Goal: Transaction & Acquisition: Purchase product/service

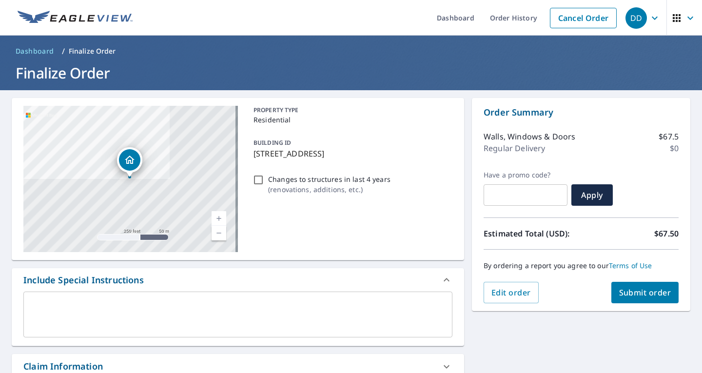
click at [631, 298] on button "Submit order" at bounding box center [645, 292] width 68 height 21
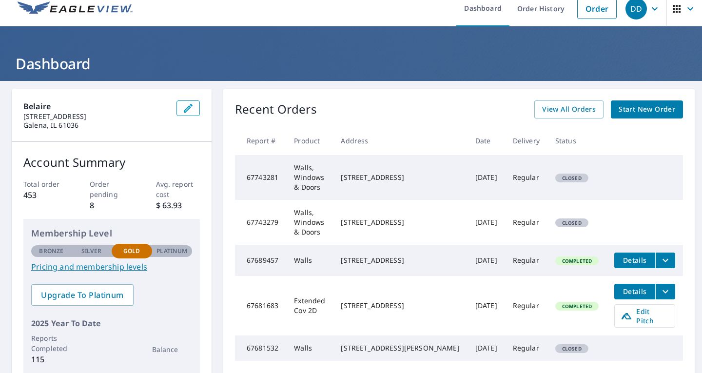
scroll to position [9, 0]
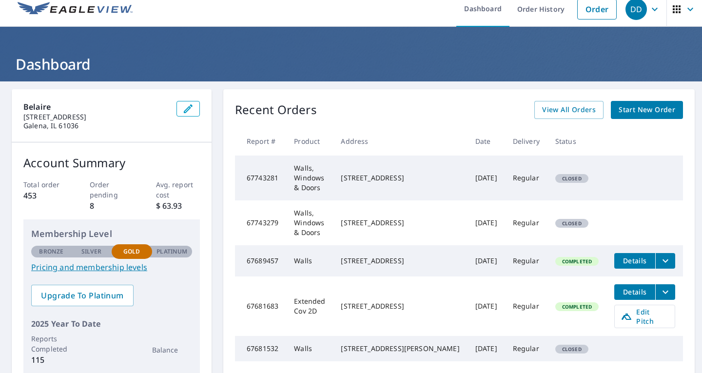
click at [563, 175] on span "Closed" at bounding box center [571, 178] width 31 height 7
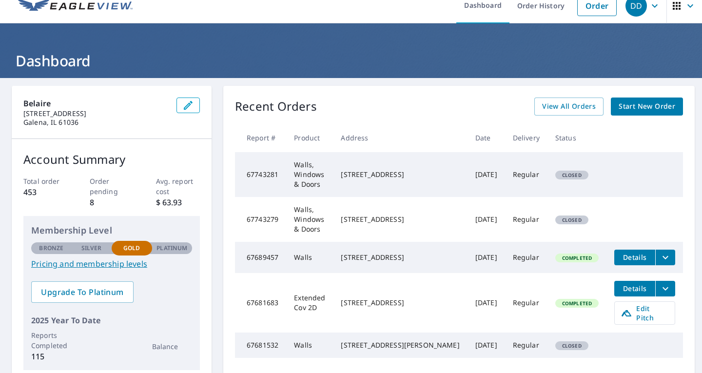
scroll to position [0, 0]
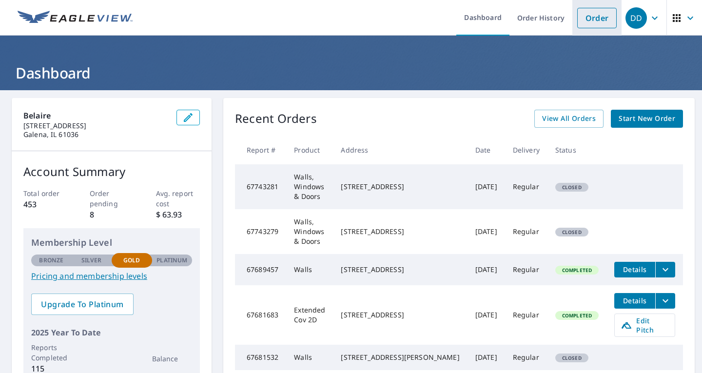
click at [585, 14] on link "Order" at bounding box center [596, 18] width 39 height 20
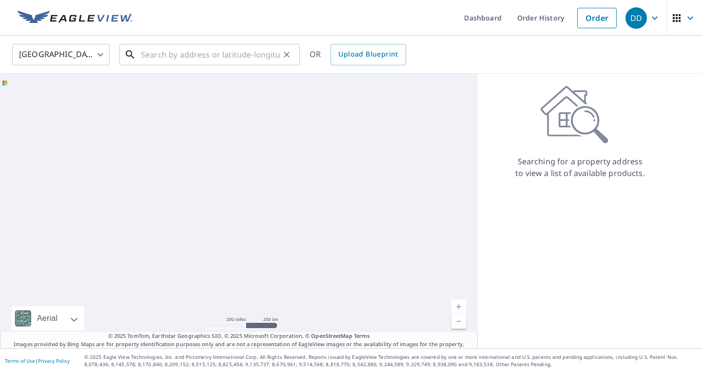
click at [191, 45] on input "text" at bounding box center [210, 54] width 139 height 27
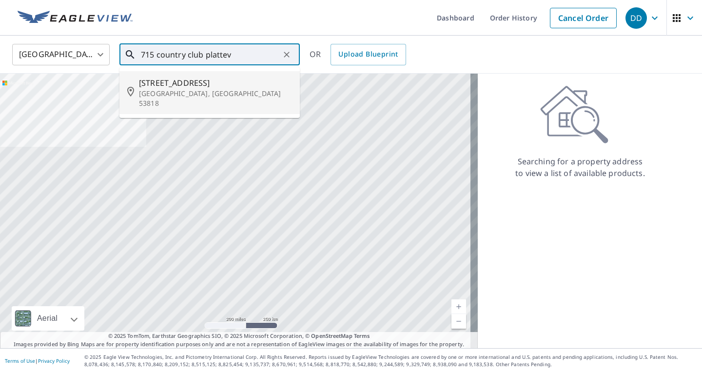
click at [193, 81] on span "[STREET_ADDRESS]" at bounding box center [215, 83] width 153 height 12
type input "715 Country Club Ct Platteville, WI 53818"
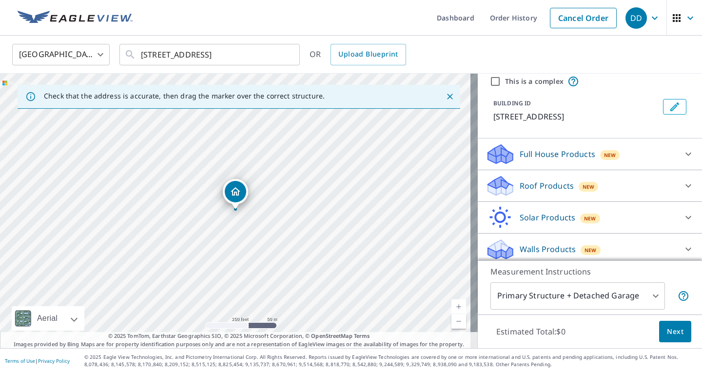
scroll to position [41, 0]
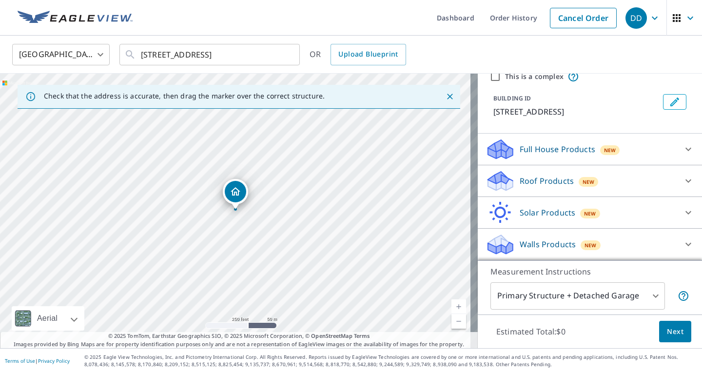
click at [565, 241] on p "Walls Products" at bounding box center [547, 244] width 56 height 12
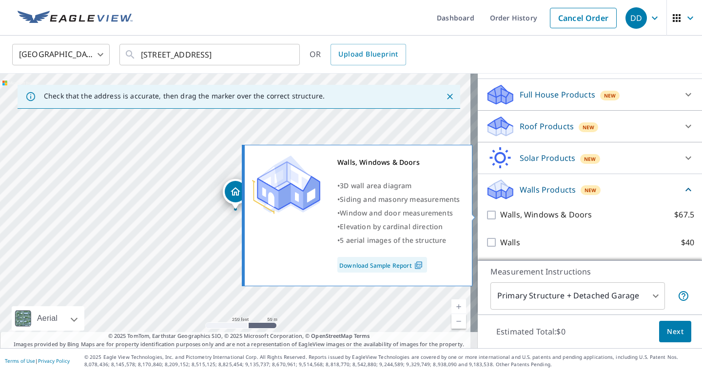
click at [485, 213] on input "Walls, Windows & Doors $67.5" at bounding box center [492, 215] width 15 height 12
checkbox input "true"
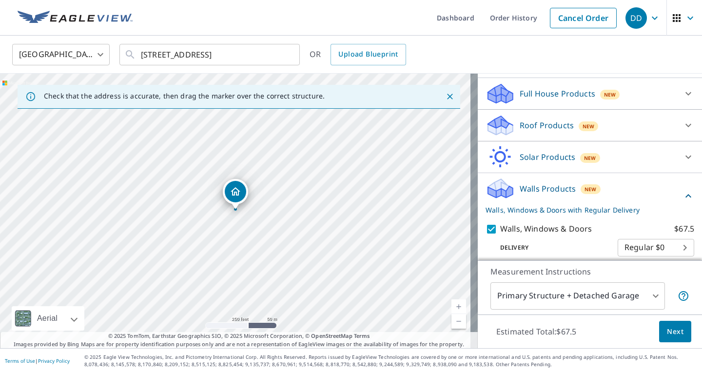
click at [668, 335] on span "Next" at bounding box center [674, 331] width 17 height 12
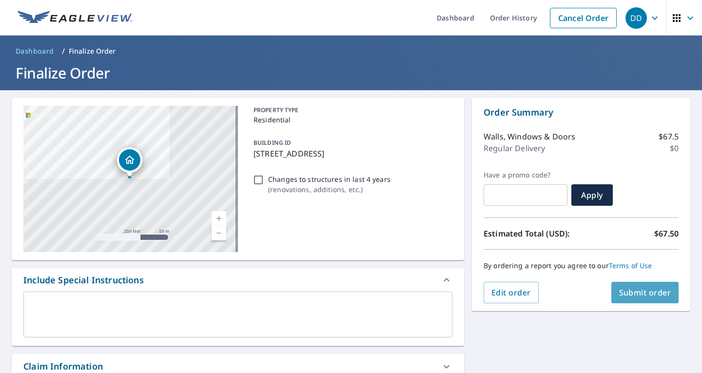
click at [642, 292] on span "Submit order" at bounding box center [645, 292] width 52 height 11
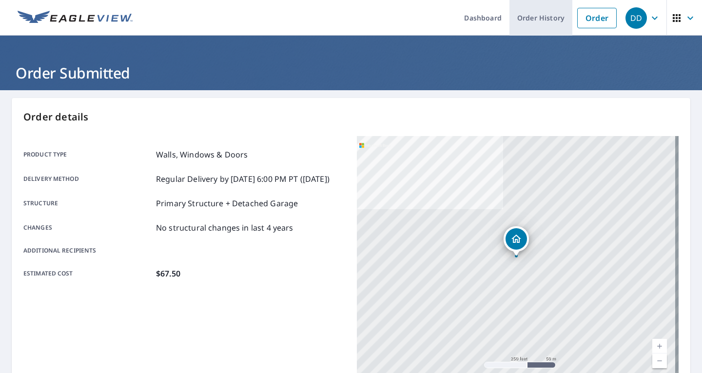
click at [532, 15] on link "Order History" at bounding box center [540, 18] width 63 height 36
